Goal: Check status: Check status

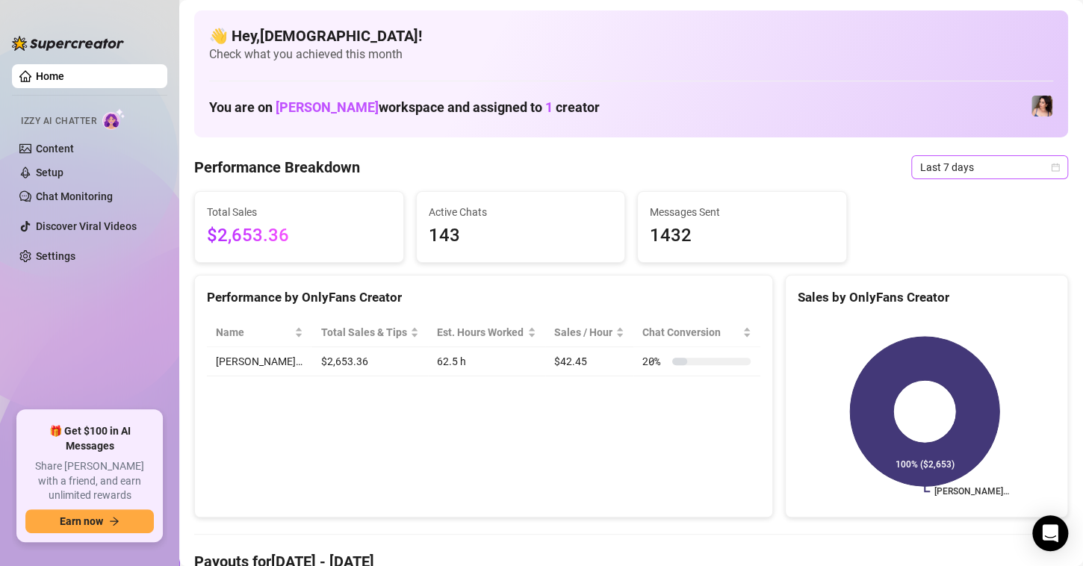
click at [1051, 170] on icon "calendar" at bounding box center [1055, 167] width 9 height 9
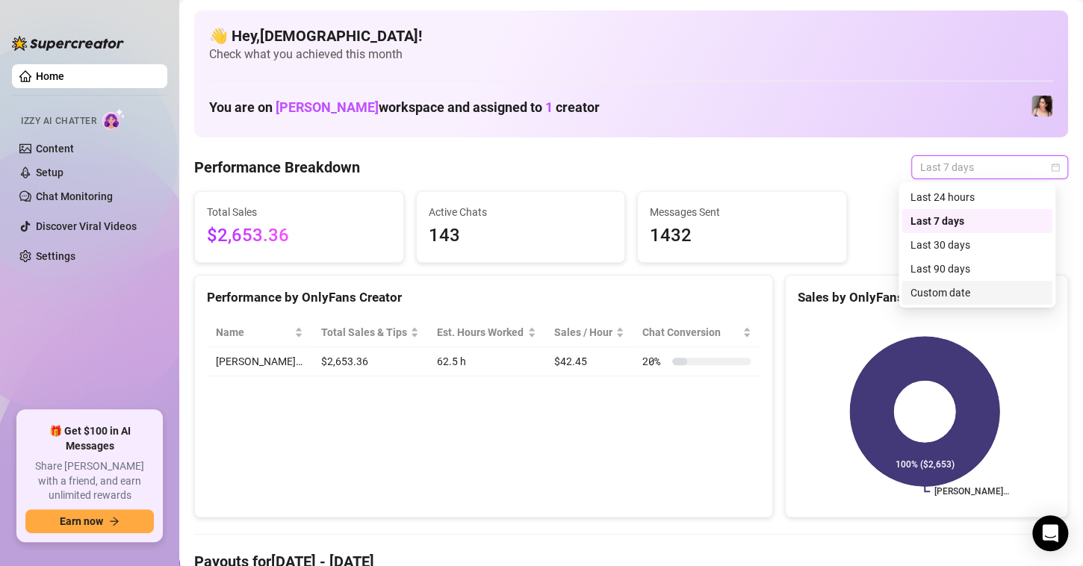
click at [919, 296] on div "Custom date" at bounding box center [976, 293] width 133 height 16
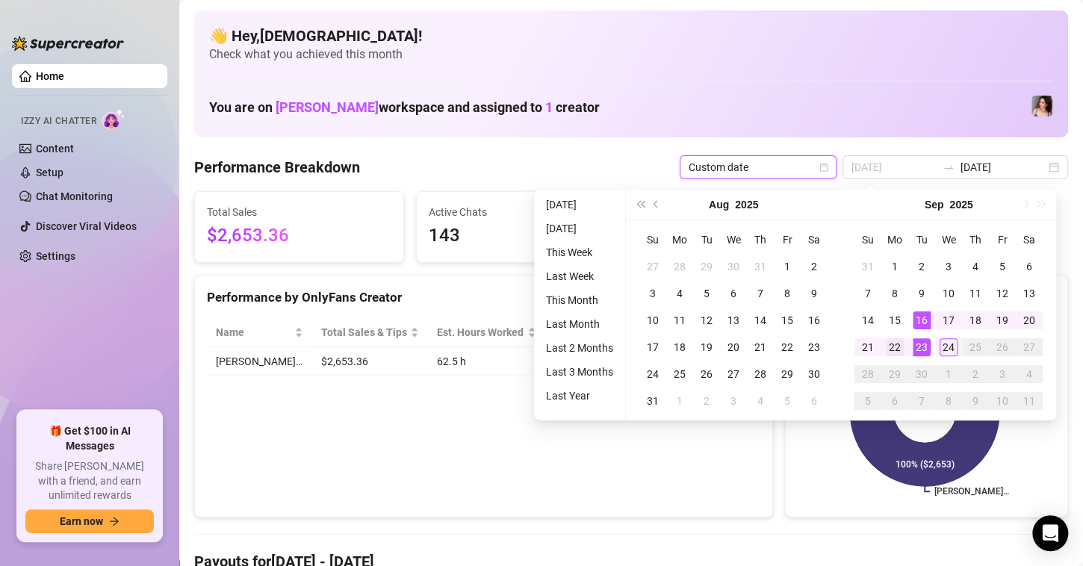
type input "[DATE]"
click at [898, 344] on div "22" at bounding box center [895, 347] width 18 height 18
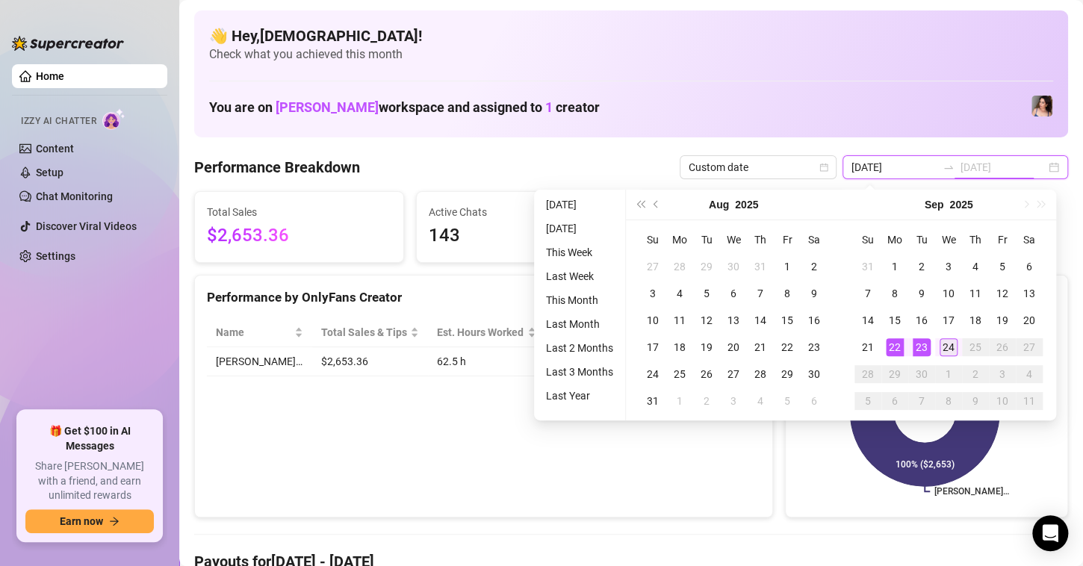
type input "[DATE]"
click at [952, 339] on div "24" at bounding box center [949, 347] width 18 height 18
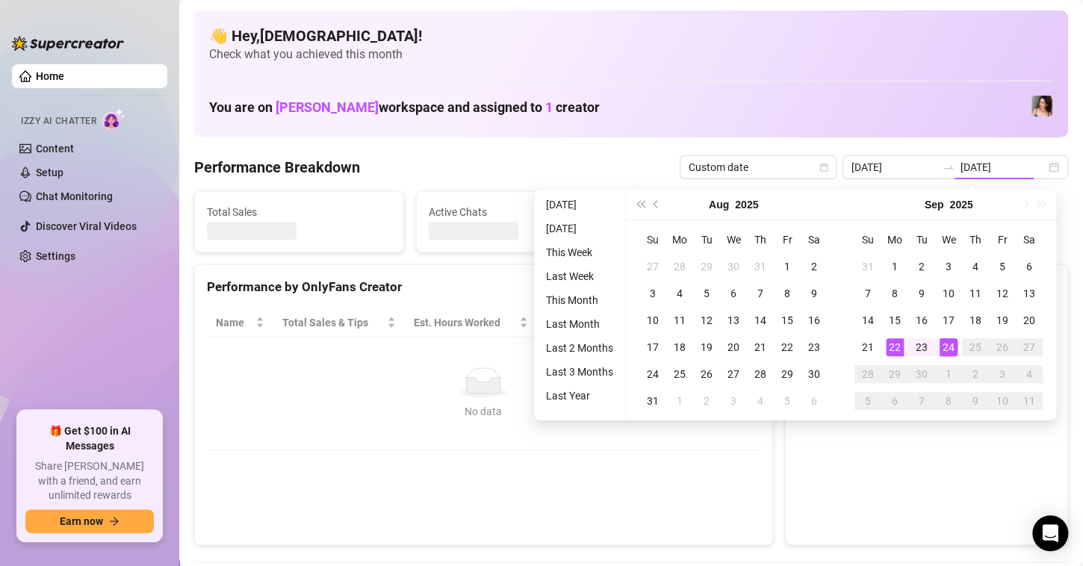
type input "[DATE]"
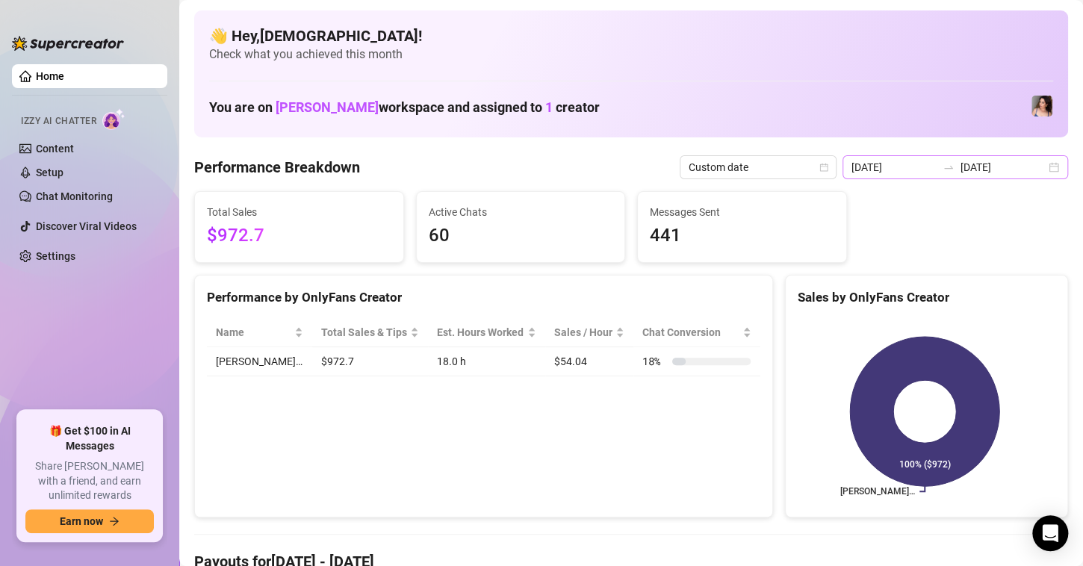
click at [1042, 164] on div "[DATE] [DATE]" at bounding box center [955, 167] width 226 height 24
type input "[DATE]"
